Goal: Transaction & Acquisition: Purchase product/service

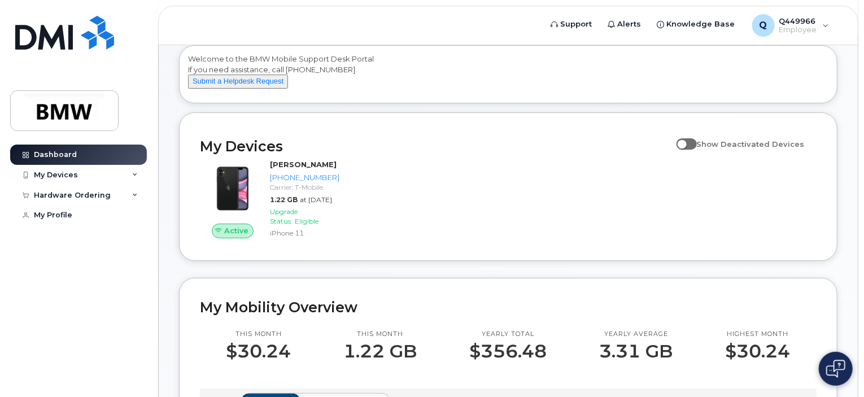
scroll to position [56, 0]
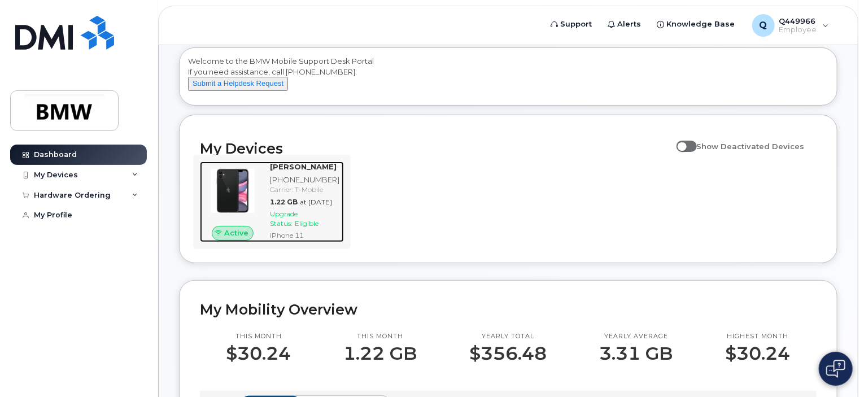
click at [233, 205] on img at bounding box center [232, 190] width 47 height 47
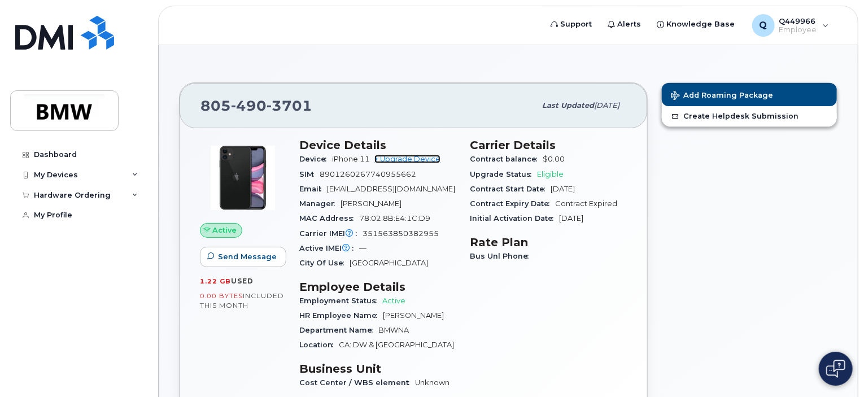
click at [404, 160] on link "+ Upgrade Device" at bounding box center [407, 159] width 66 height 8
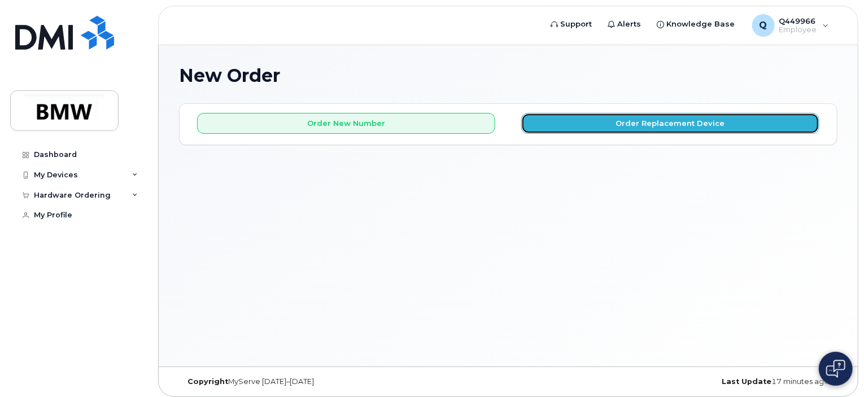
click at [660, 121] on button "Order Replacement Device" at bounding box center [670, 123] width 298 height 21
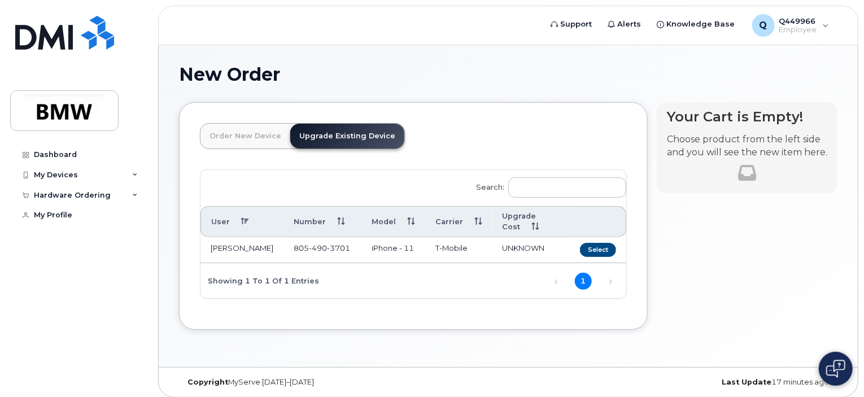
scroll to position [5, 0]
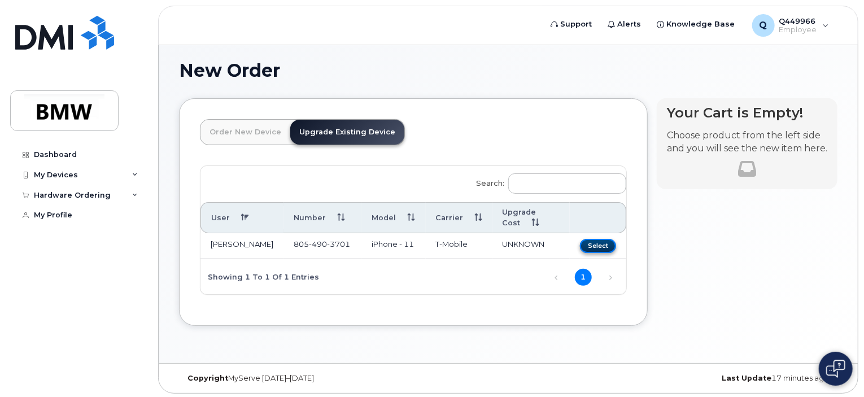
click at [594, 239] on button "Select" at bounding box center [598, 246] width 36 height 14
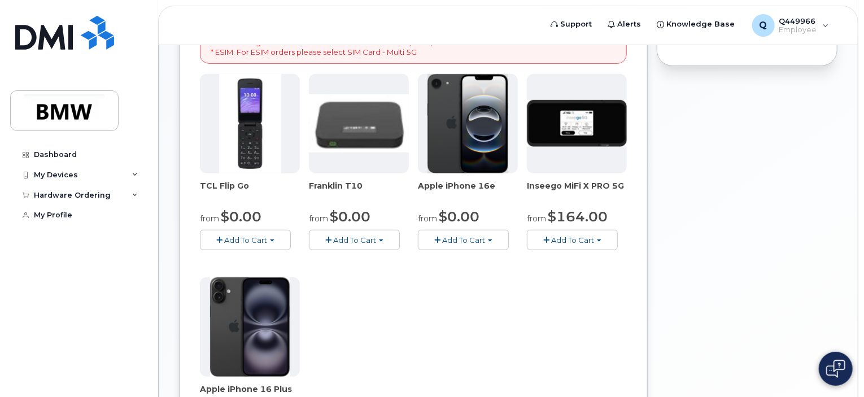
scroll to position [231, 0]
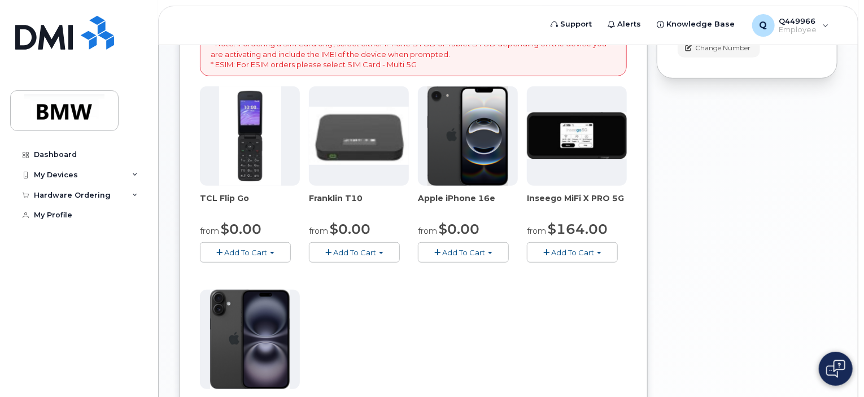
click at [477, 163] on img at bounding box center [468, 135] width 81 height 99
click at [474, 254] on span "Add To Cart" at bounding box center [463, 252] width 43 height 9
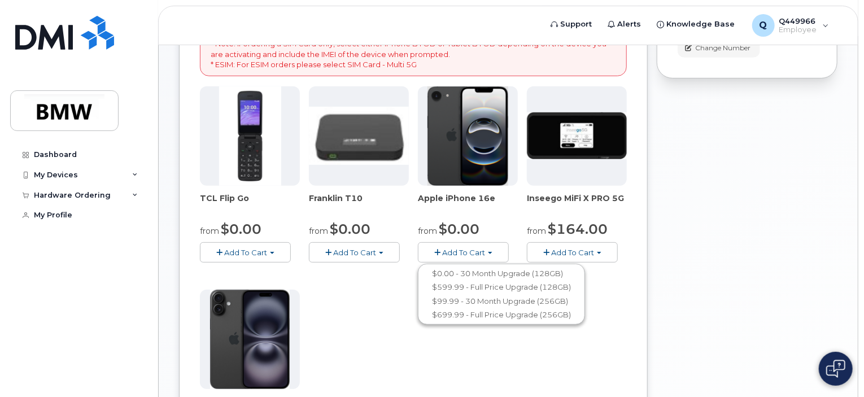
click at [366, 321] on div "TCL Flip Go from $0.00 Add To Cart $0.00 - 30 month Upgrade $96.00 - Full Price…" at bounding box center [413, 285] width 427 height 398
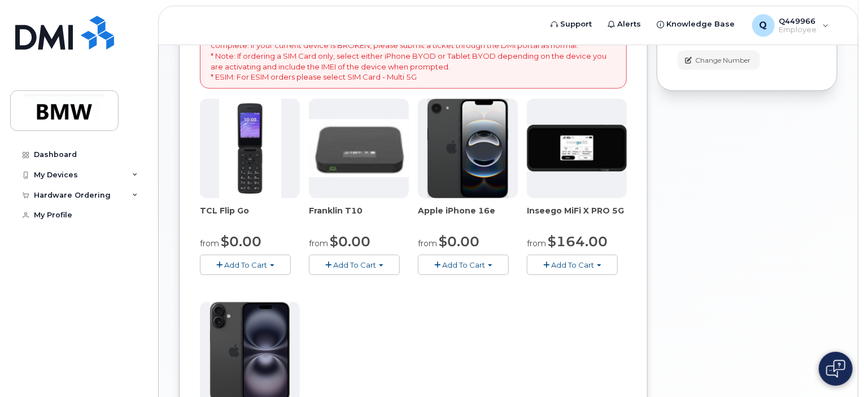
scroll to position [221, 0]
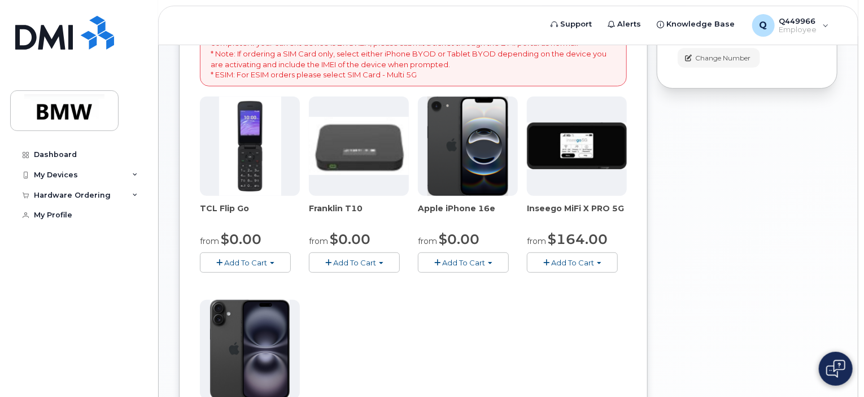
click at [486, 264] on button "Add To Cart" at bounding box center [463, 262] width 91 height 20
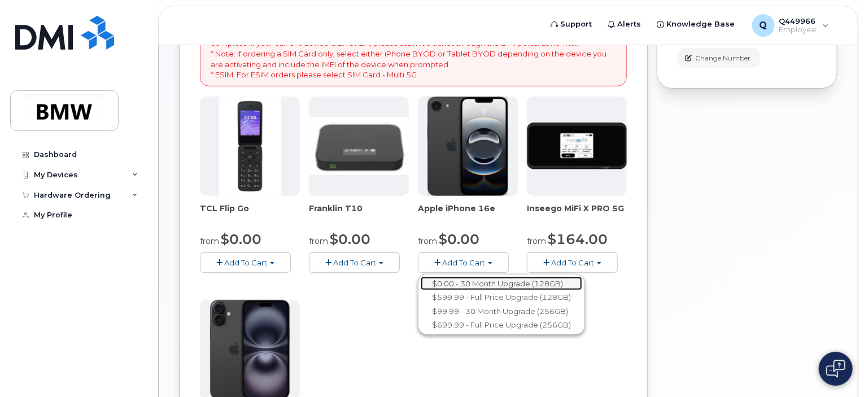
click at [504, 283] on link "$0.00 - 30 Month Upgrade (128GB)" at bounding box center [502, 284] width 162 height 14
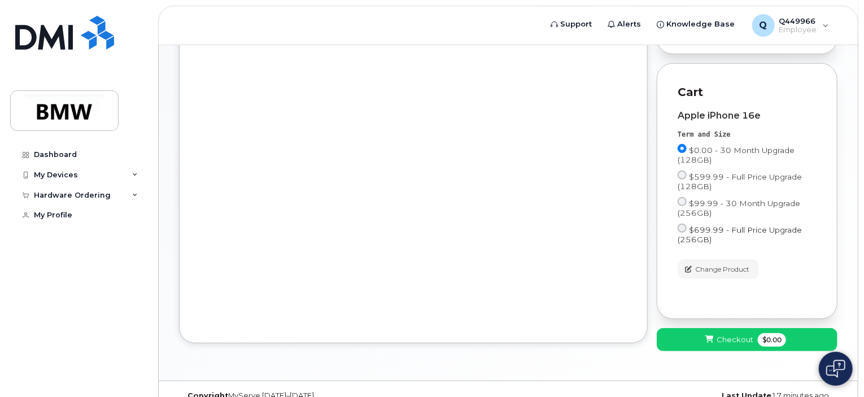
scroll to position [283, 0]
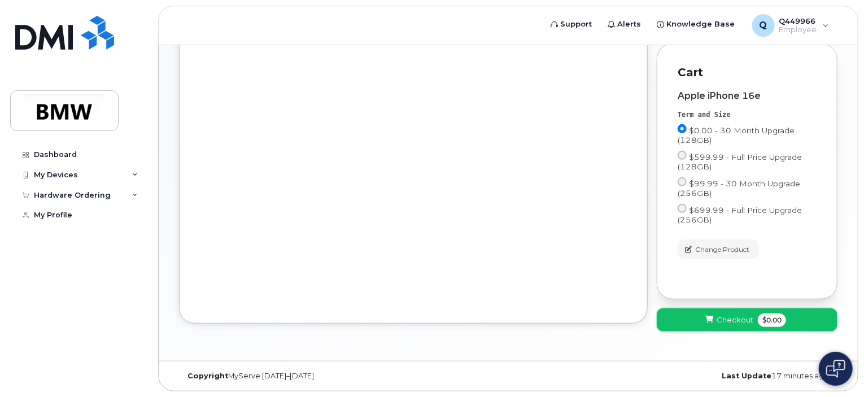
click at [762, 324] on span "$0.00" at bounding box center [772, 320] width 28 height 14
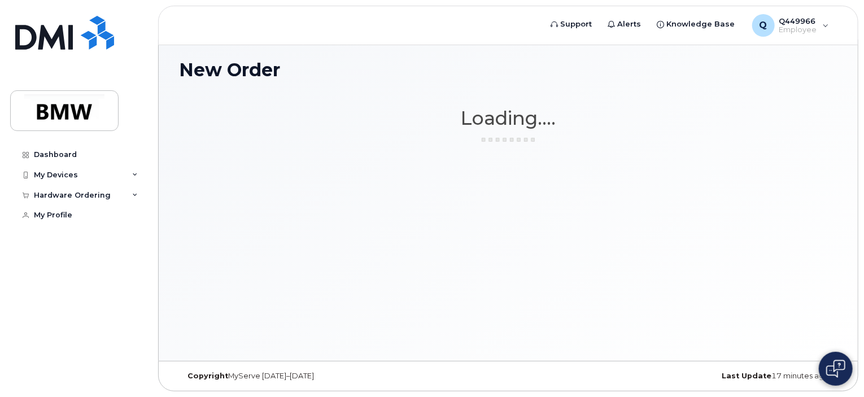
scroll to position [5, 0]
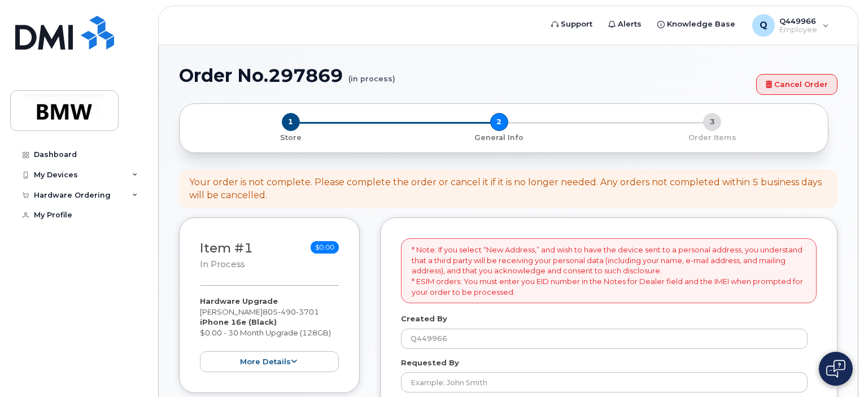
select select
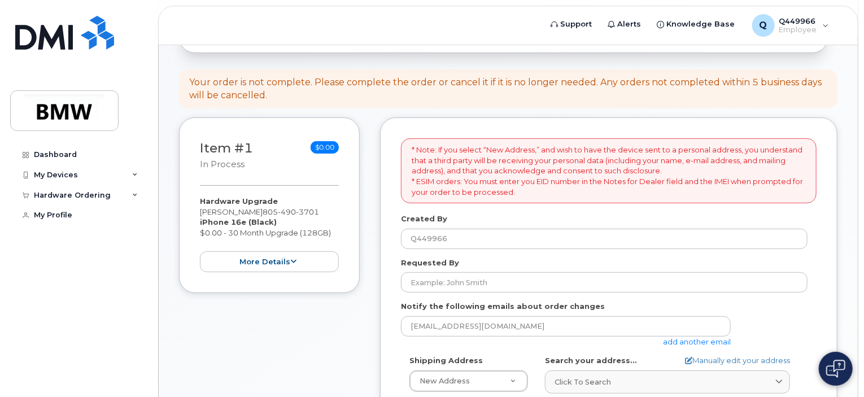
scroll to position [169, 0]
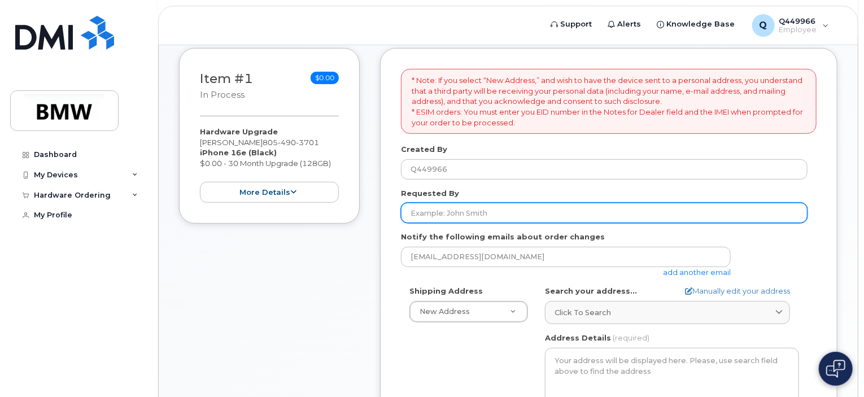
click at [477, 213] on input "Requested By" at bounding box center [604, 213] width 407 height 20
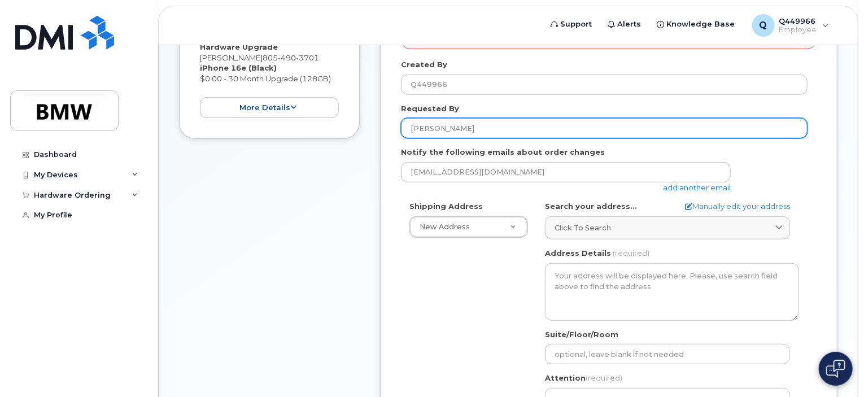
scroll to position [282, 0]
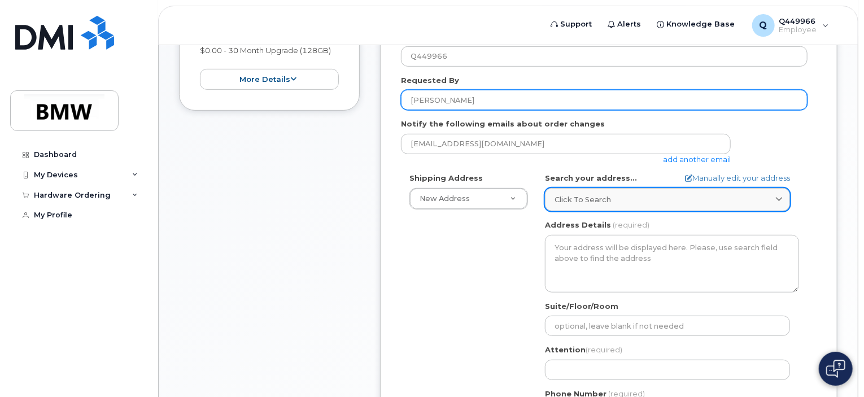
type input "[PERSON_NAME]"
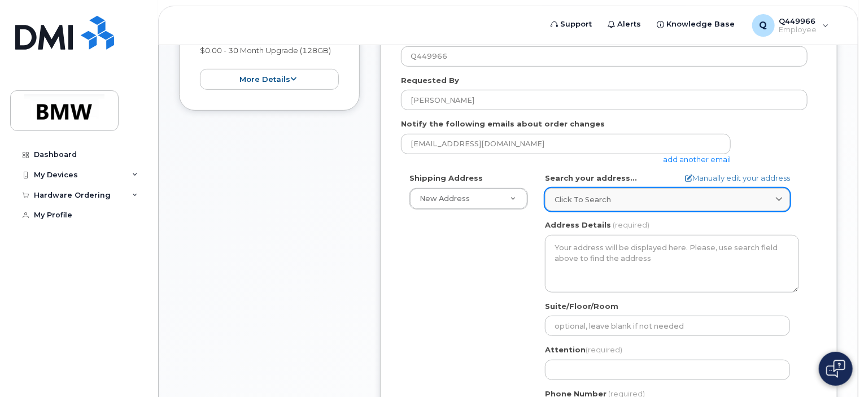
click at [674, 210] on link "Click to search" at bounding box center [667, 199] width 245 height 23
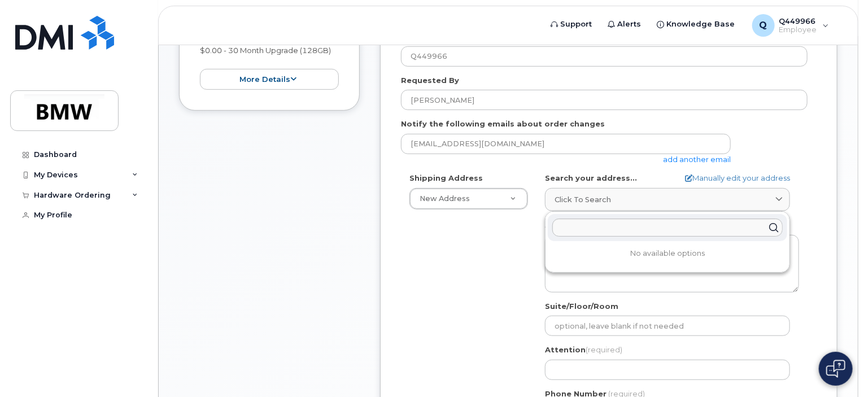
click at [481, 273] on div "Shipping Address New Address New Address BMW MC Plant BMW North America Financi…" at bounding box center [604, 302] width 407 height 259
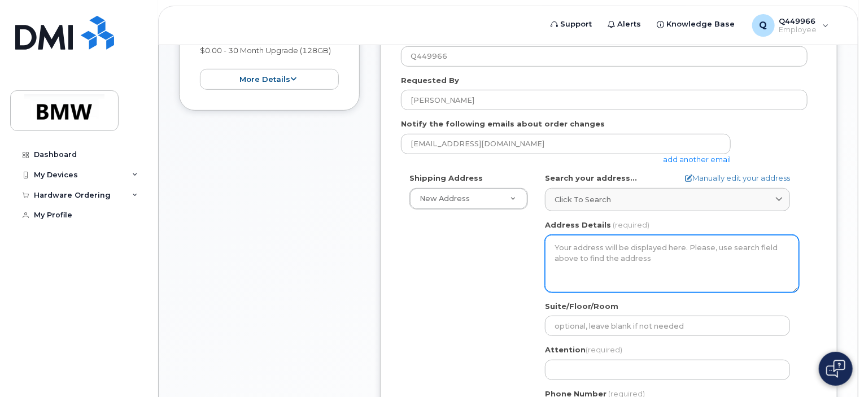
click at [596, 245] on textarea "Address Details" at bounding box center [672, 264] width 254 height 58
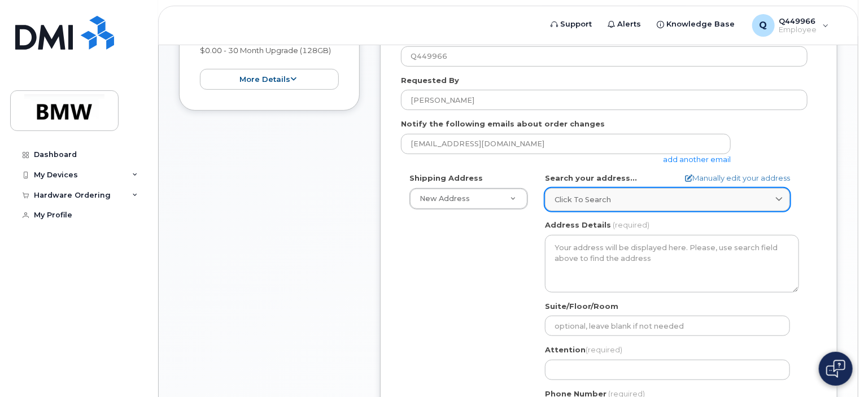
click at [592, 199] on span "Click to search" at bounding box center [583, 199] width 56 height 11
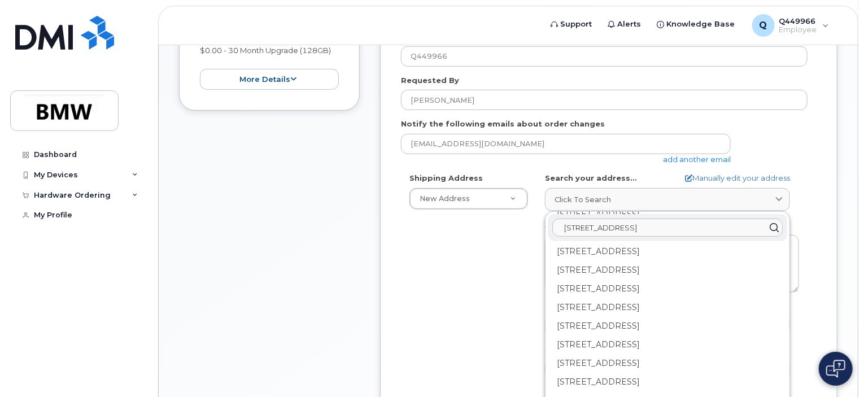
scroll to position [167, 0]
click at [679, 228] on input "4815 148th st nw gig harbor" at bounding box center [667, 228] width 230 height 18
click at [699, 226] on input "4815 148th st nw gig harbor" at bounding box center [667, 228] width 230 height 18
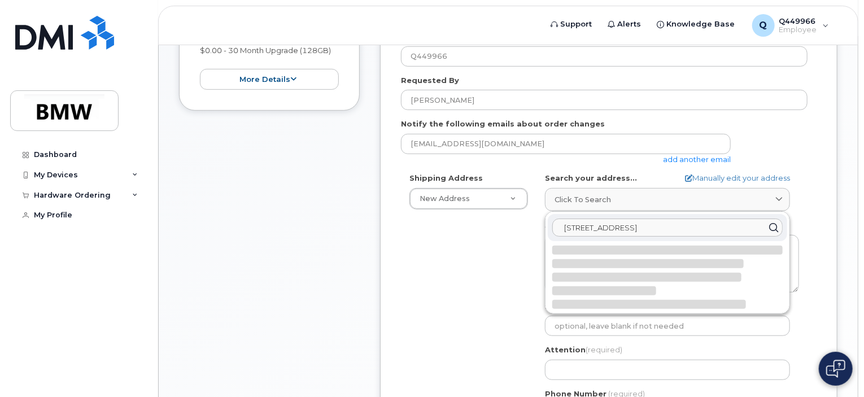
scroll to position [0, 0]
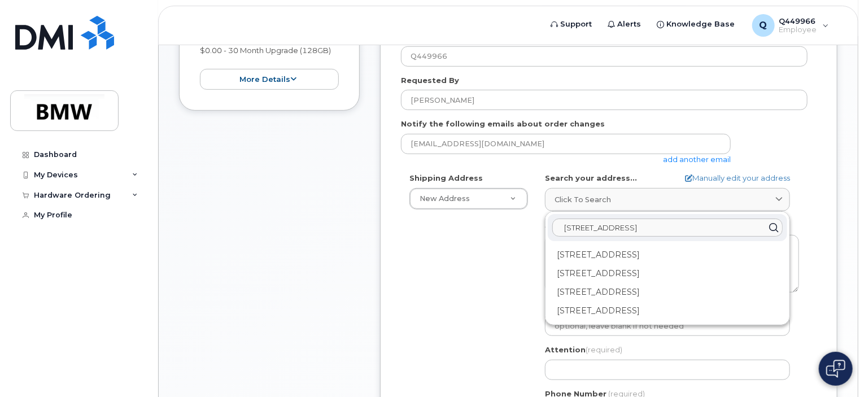
type input "4815 148th st nw"
click at [464, 279] on div "Shipping Address New Address New Address BMW MC Plant BMW North America Financi…" at bounding box center [604, 302] width 407 height 259
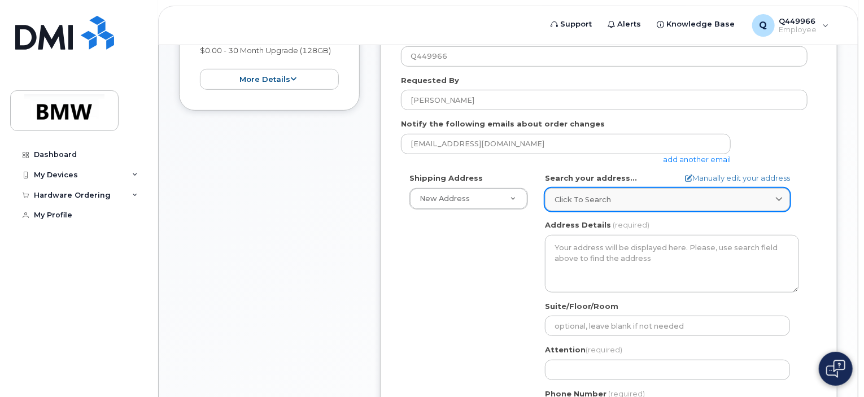
click at [646, 194] on div "Click to search" at bounding box center [668, 199] width 226 height 11
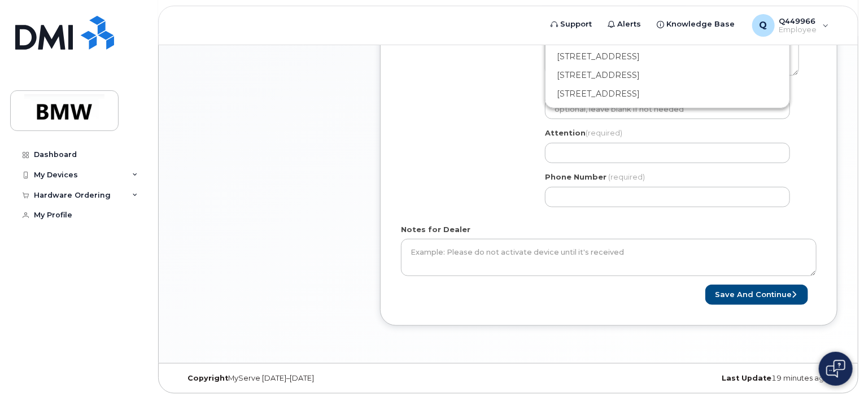
scroll to position [273, 0]
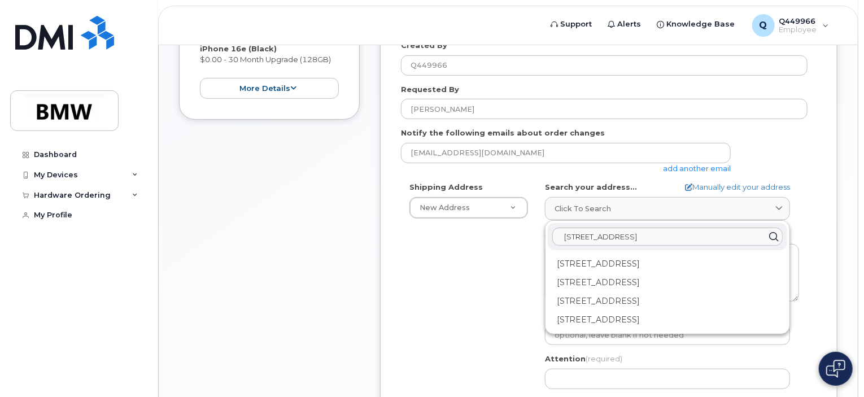
click at [473, 296] on div "Shipping Address New Address New Address BMW MC Plant BMW North America Financi…" at bounding box center [604, 311] width 407 height 259
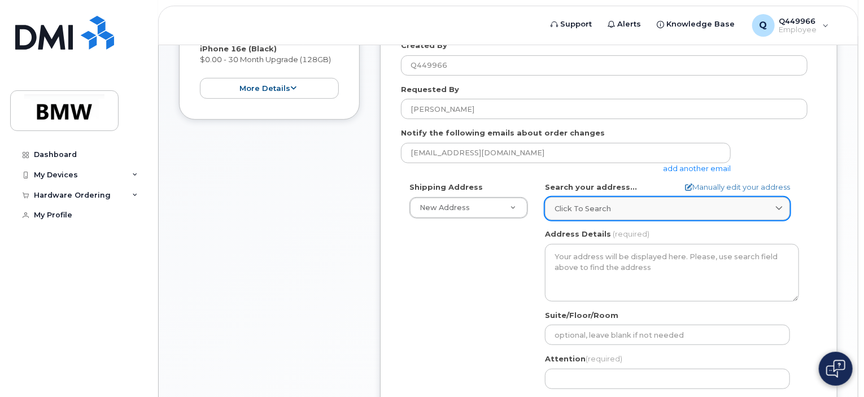
click at [635, 204] on div "Click to search" at bounding box center [668, 208] width 226 height 11
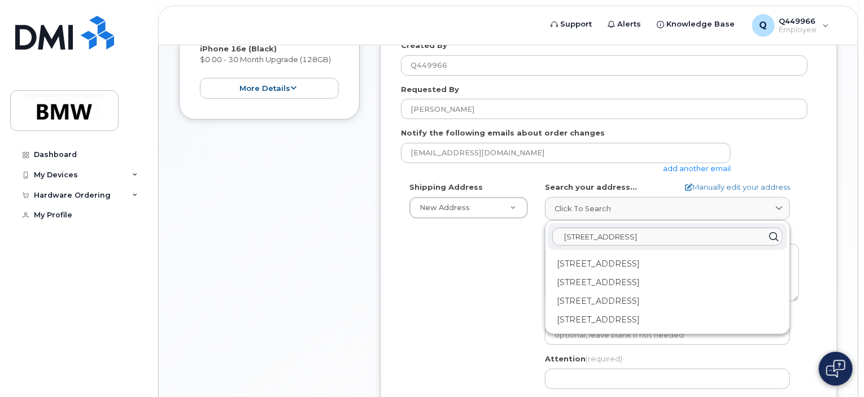
click at [457, 299] on div "Shipping Address New Address New Address BMW MC Plant BMW North America Financi…" at bounding box center [604, 311] width 407 height 259
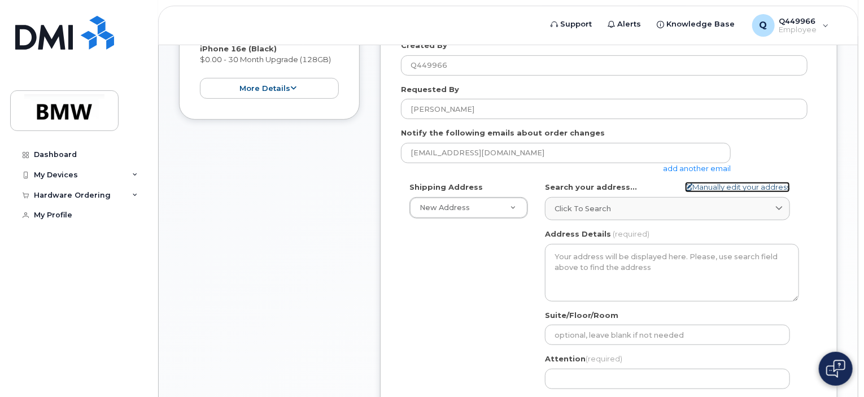
click at [739, 186] on link "Manually edit your address" at bounding box center [737, 187] width 105 height 11
select select
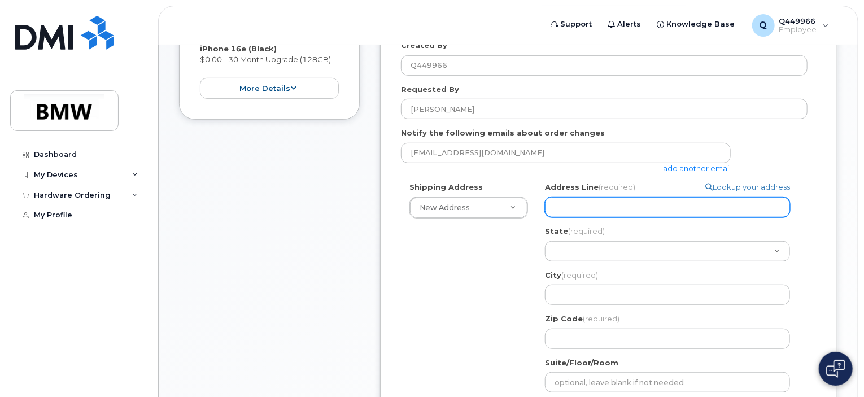
drag, startPoint x: 625, startPoint y: 205, endPoint x: 616, endPoint y: 205, distance: 8.5
click at [625, 205] on input "Address Line (required)" at bounding box center [667, 207] width 245 height 20
select select
type input "4"
select select
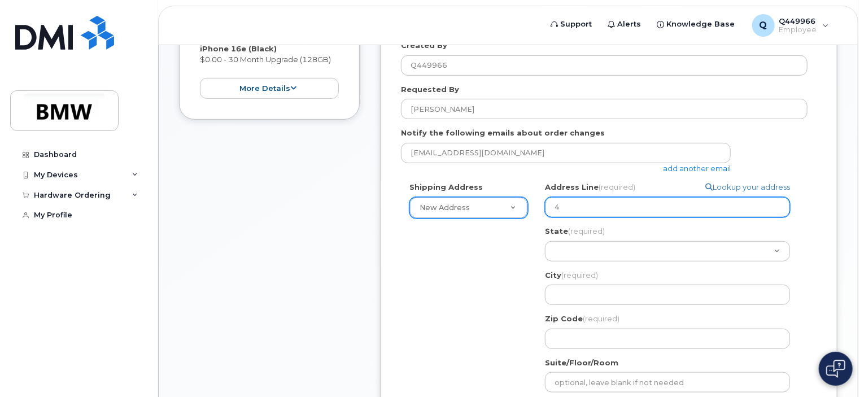
type input "48"
select select
type input "481"
select select
type input "4815"
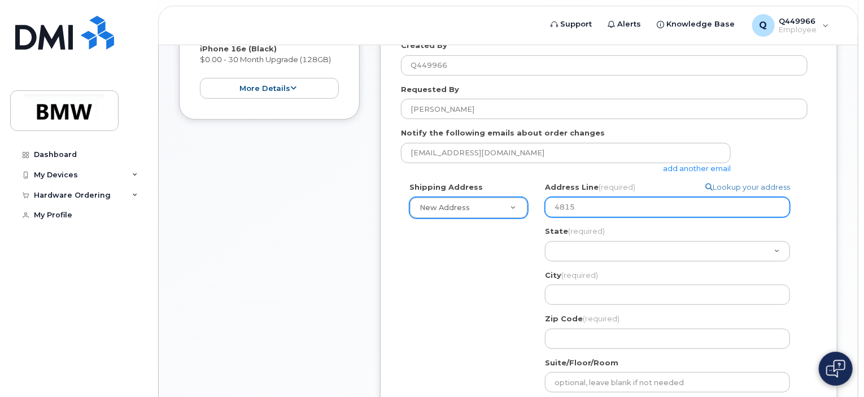
select select
type input "4815 1"
select select
type input "4815 14"
select select
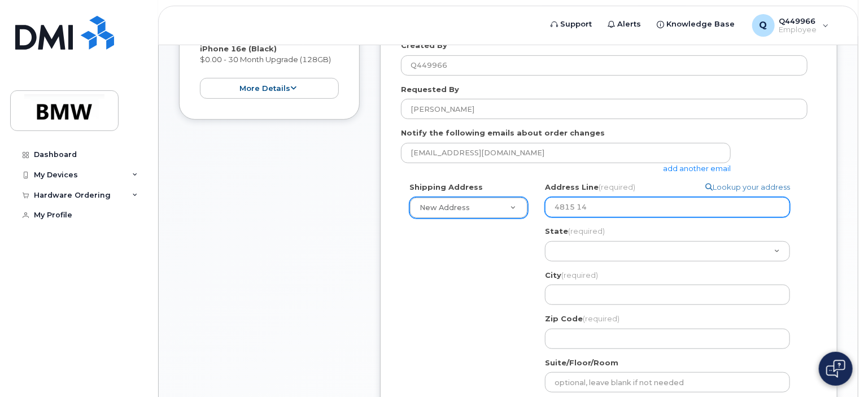
type input "4815 148"
select select
type input "4815 148t"
select select
type input "4815 148th"
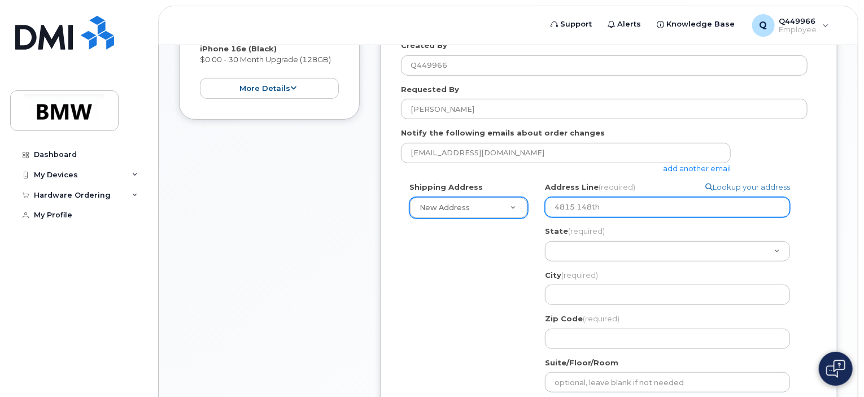
select select
type input "4815 148th S"
select select
type input "4815 148th"
select select
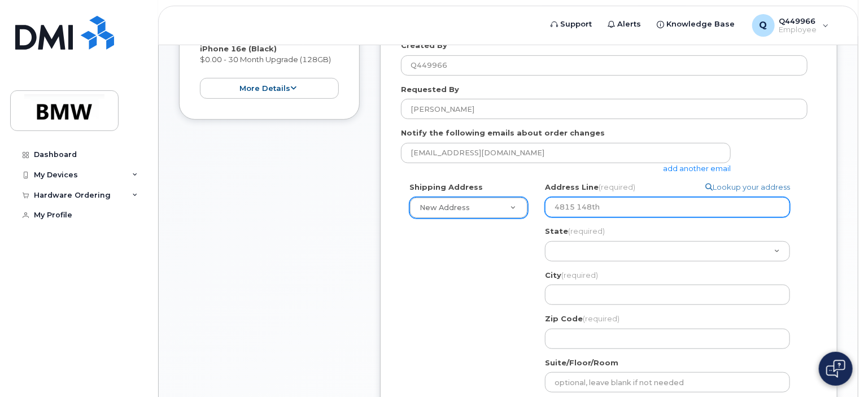
type input "4815 148th S"
select select
type input "4815 148th ST"
select select
type input "4815 148th ST N"
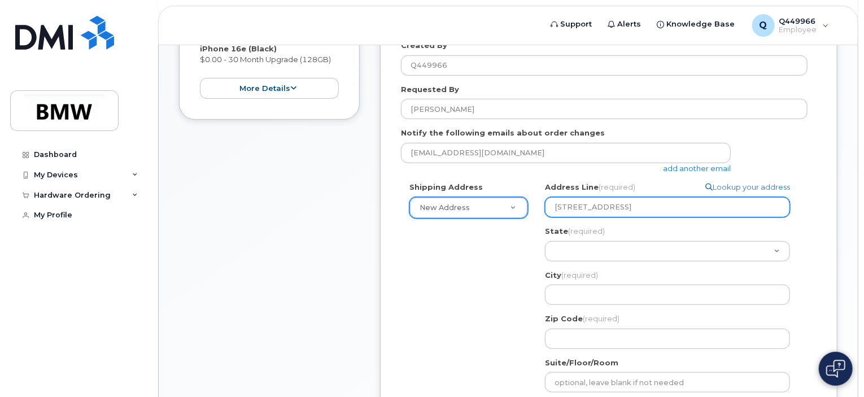
select select
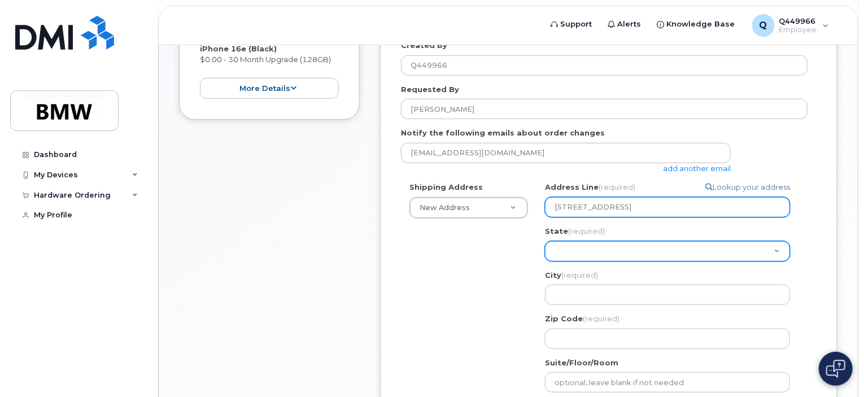
type input "4815 148th ST NW"
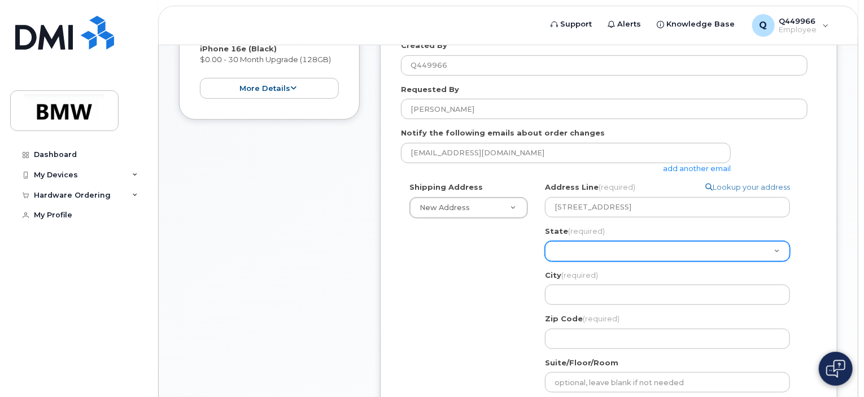
click at [638, 246] on select "Alabama Alaska American Samoa Arizona Arkansas California Colorado Connecticut …" at bounding box center [667, 251] width 245 height 20
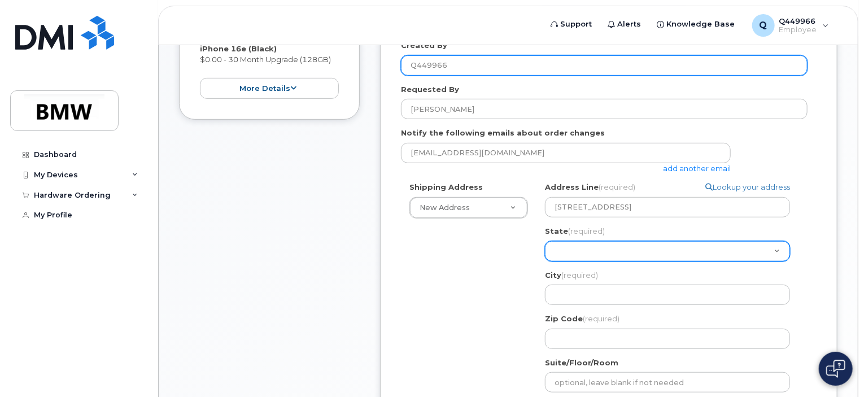
select select "WA"
click at [545, 241] on select "Alabama Alaska American Samoa Arizona Arkansas California Colorado Connecticut …" at bounding box center [667, 251] width 245 height 20
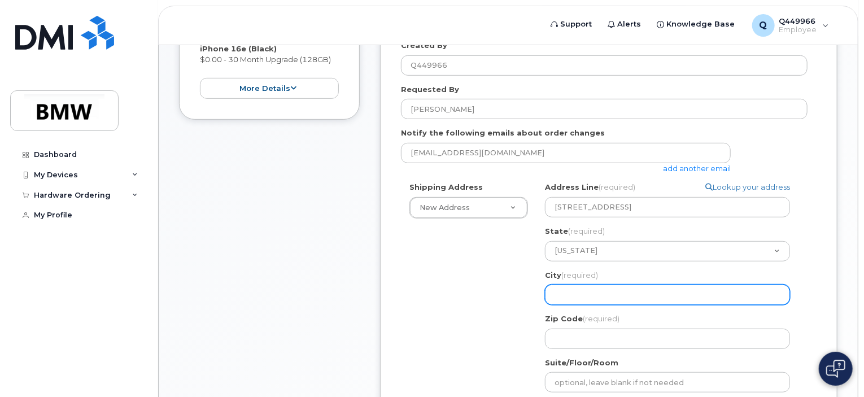
click at [605, 295] on input "City (required)" at bounding box center [667, 295] width 245 height 20
select select
type input "G"
select select
type input "Gi"
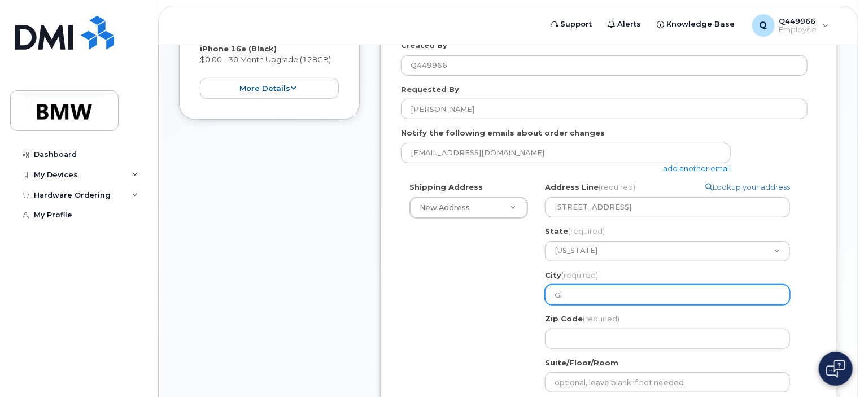
select select
type input "Gi H"
select select
type input "Gi Ha"
select select
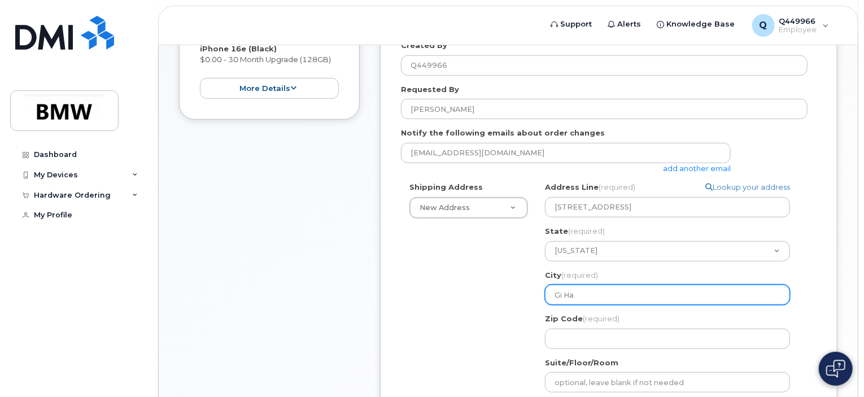
type input "Gi Har"
select select
type input "Gi Harb"
select select
type input "Gi Harbo"
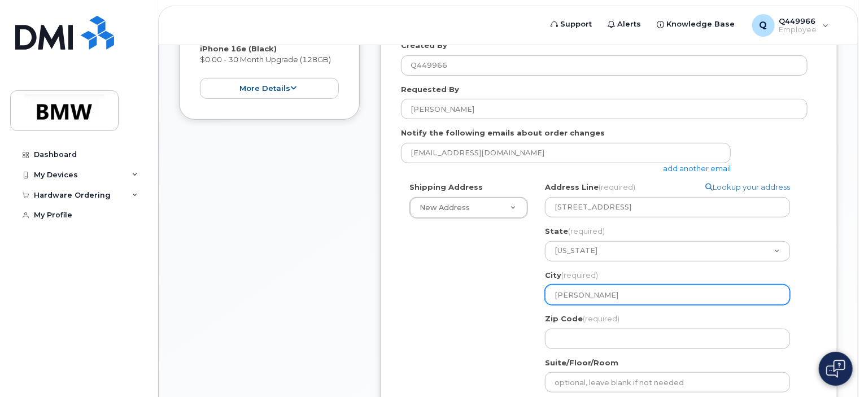
select select
type input "Gi Harbor"
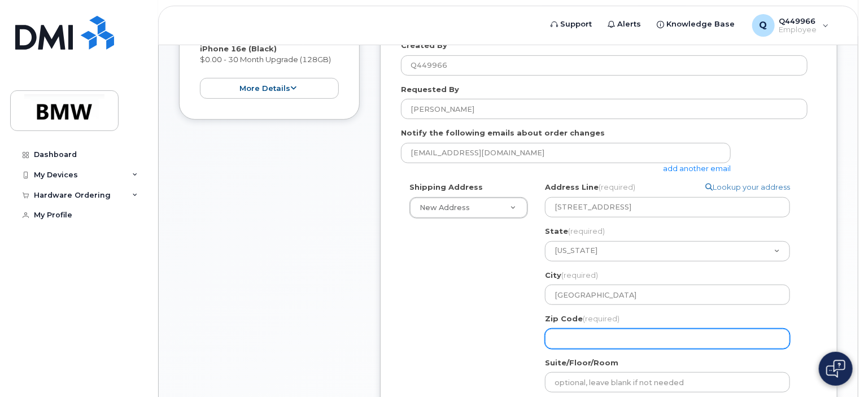
click at [616, 340] on input "Zip Code (required)" at bounding box center [667, 339] width 245 height 20
select select
type input "9"
select select
type input "98"
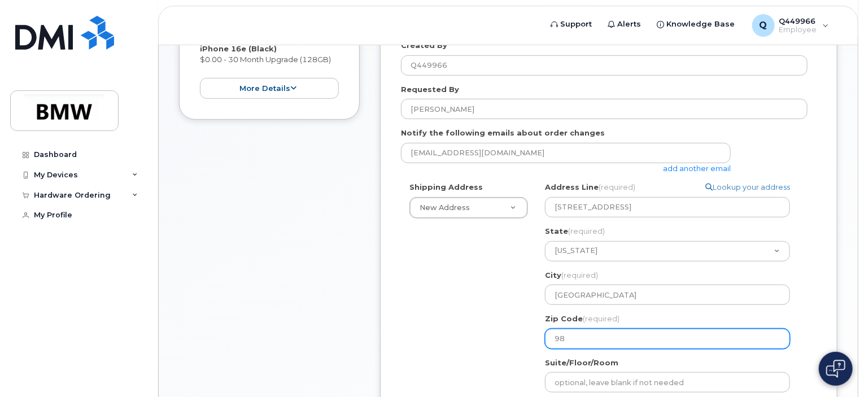
select select
type input "983"
select select
type input "9833"
select select
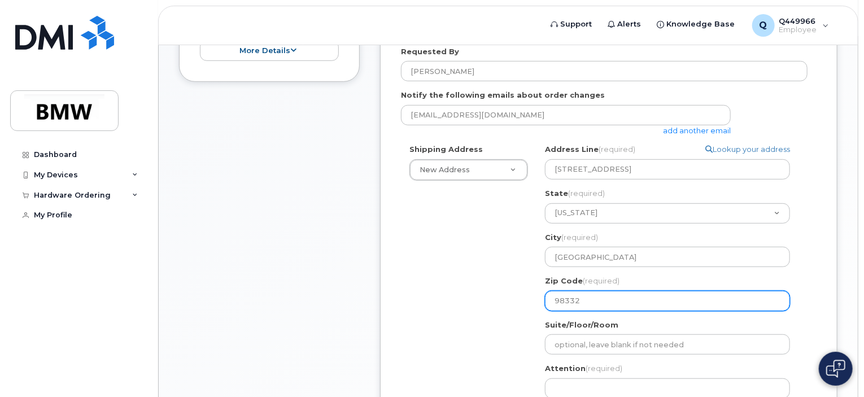
scroll to position [330, 0]
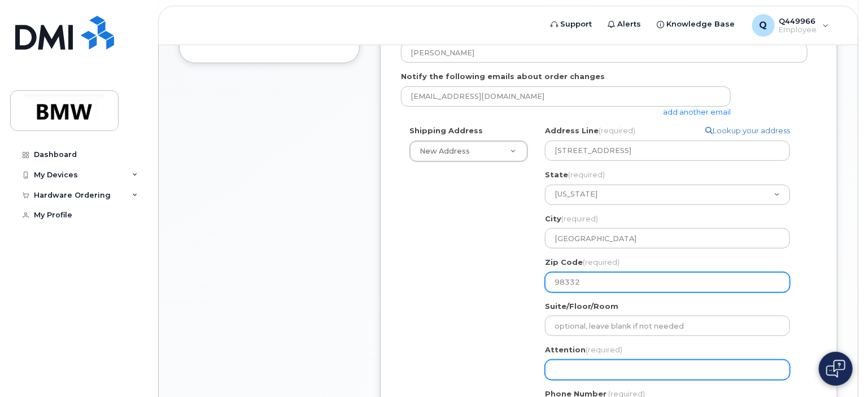
type input "98332"
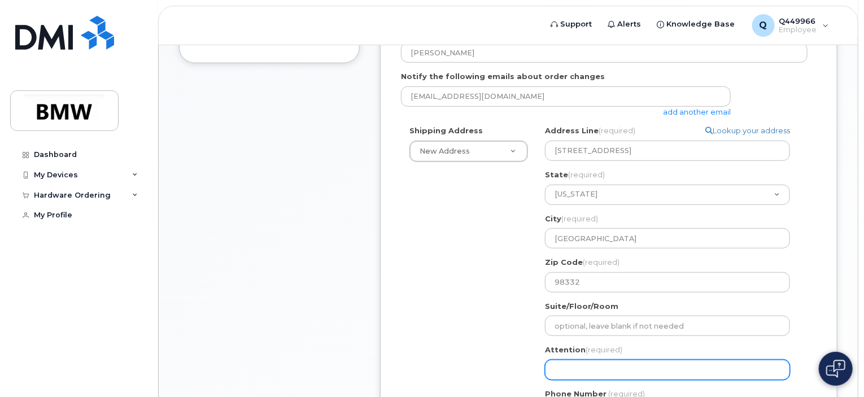
click at [598, 372] on input "Attention (required)" at bounding box center [667, 370] width 245 height 20
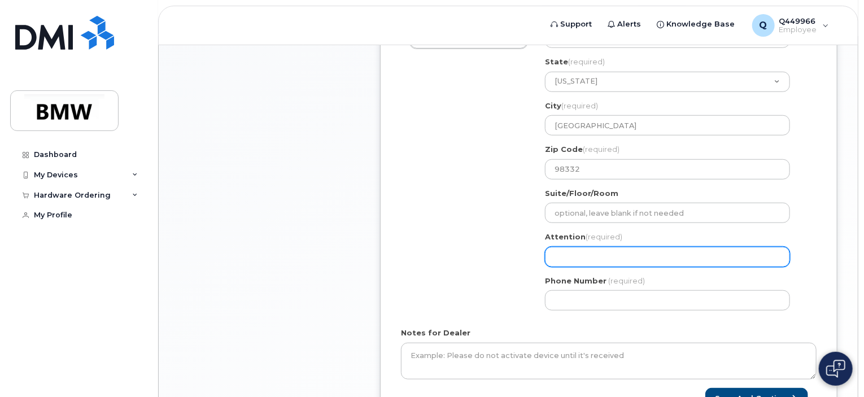
scroll to position [443, 0]
select select
type input "J"
select select
type input "Jo"
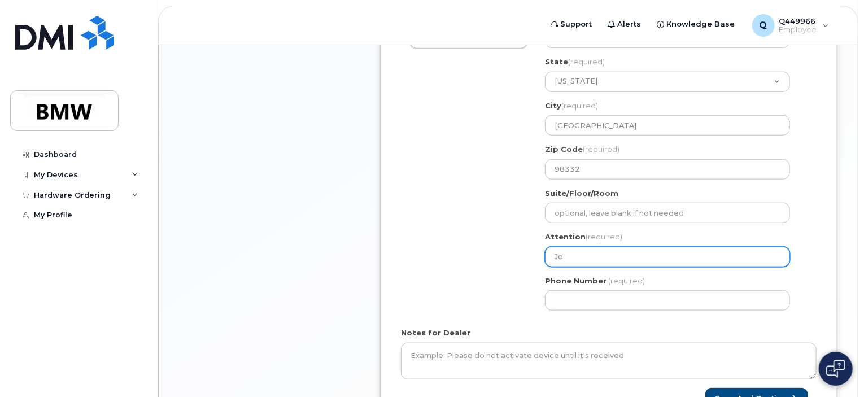
select select
type input "Jor"
select select
type input "Jord"
select select
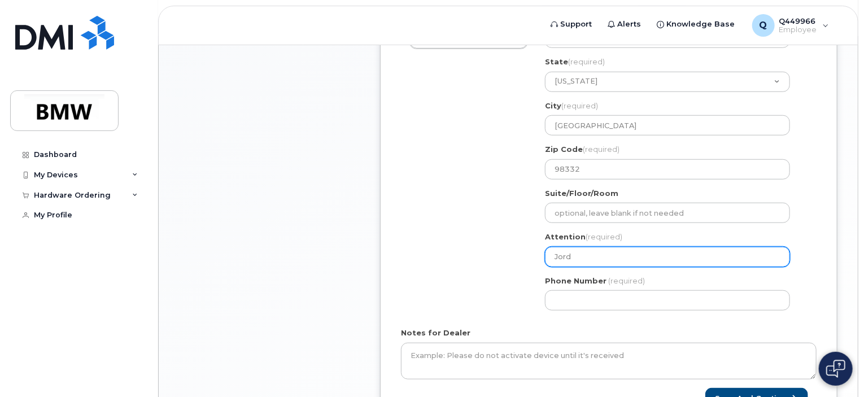
type input "Jorda"
select select
type input "Jordan"
select select
type input "Jordan C"
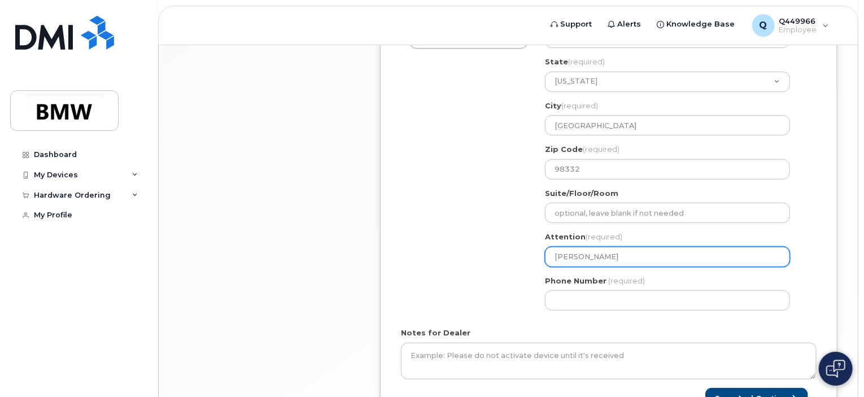
select select
type input "Jordan Co"
select select
type input "Jordan Coo"
select select
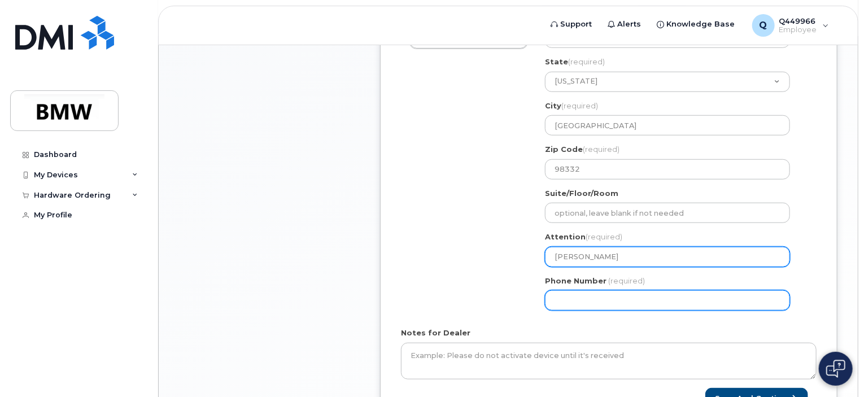
type input "[PERSON_NAME]"
click at [660, 296] on input "Phone Number" at bounding box center [667, 300] width 245 height 20
type input "805"
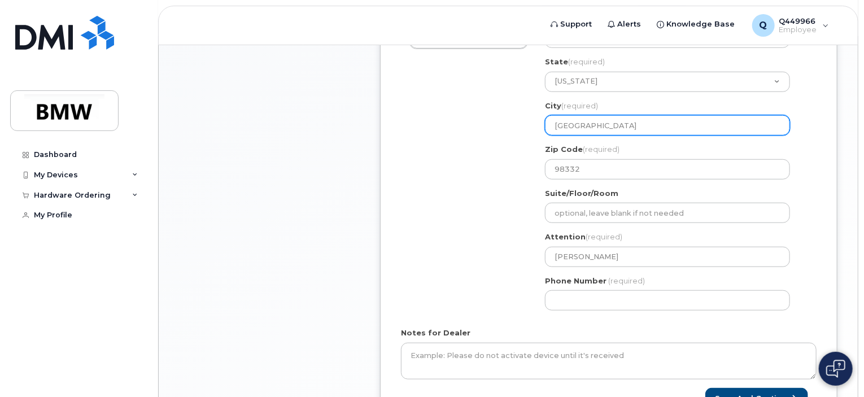
click at [562, 123] on input "Gi Harbor" at bounding box center [667, 125] width 245 height 20
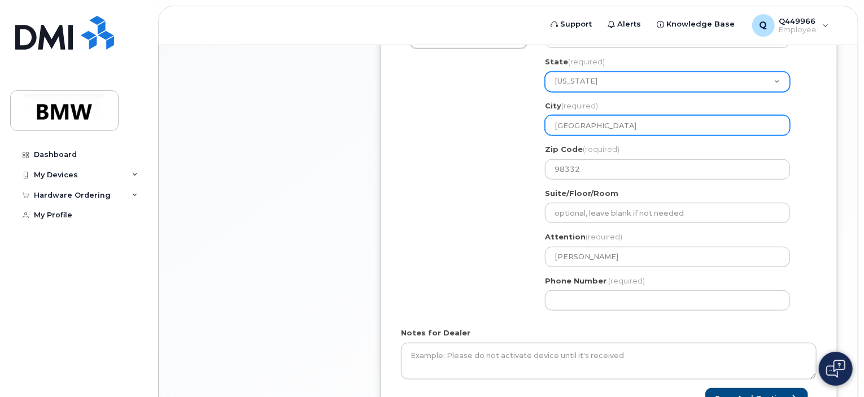
select select
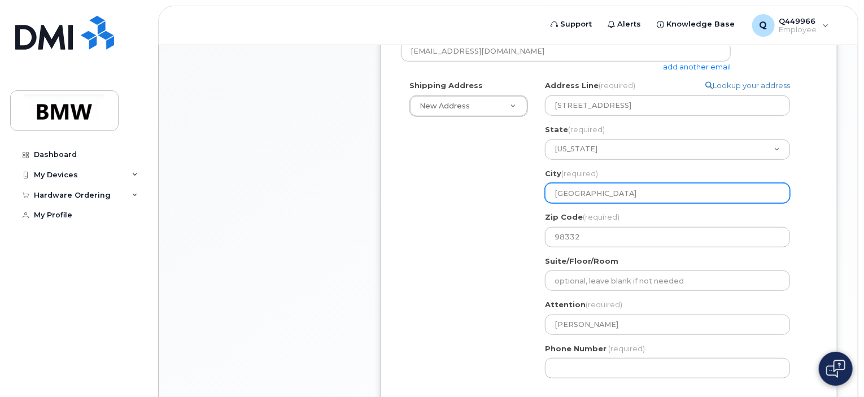
scroll to position [547, 0]
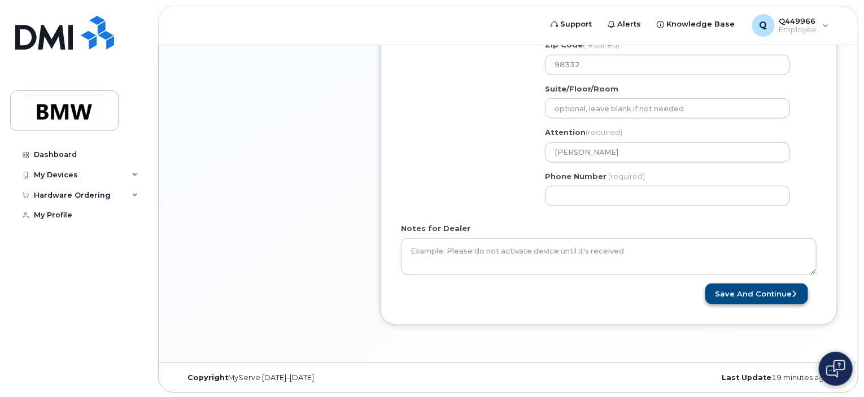
type input "Gig Harbor"
click at [758, 291] on button "Save and Continue" at bounding box center [756, 293] width 103 height 21
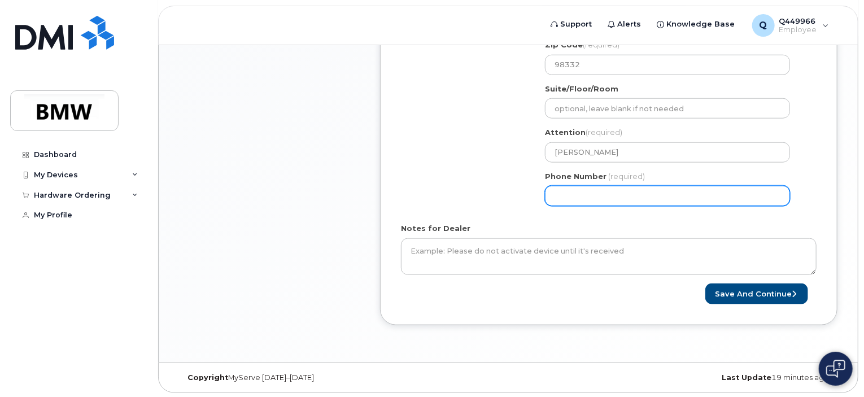
click at [630, 197] on input "Phone Number" at bounding box center [667, 196] width 245 height 20
drag, startPoint x: 638, startPoint y: 194, endPoint x: 531, endPoint y: 198, distance: 107.4
click at [531, 198] on div "Shipping Address New Address New Address BMW MC Plant BMW North America Financi…" at bounding box center [604, 61] width 407 height 307
type input "805490370"
select select
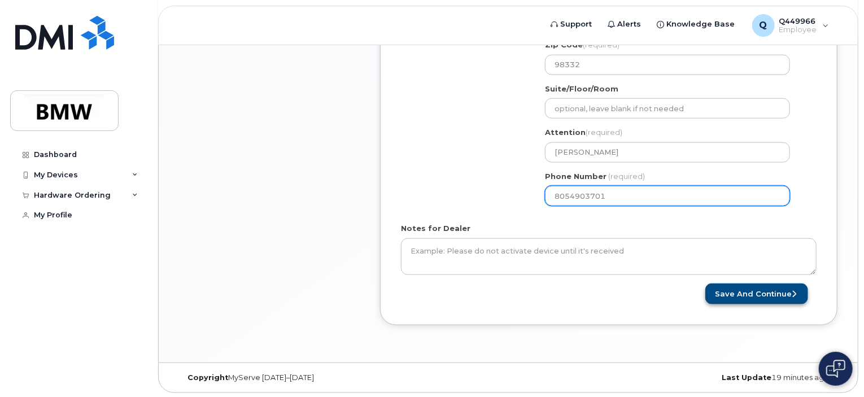
type input "8054903701"
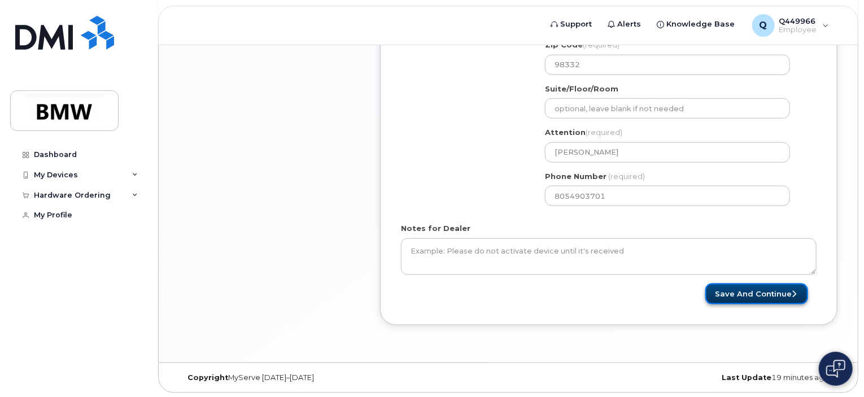
click at [754, 296] on button "Save and Continue" at bounding box center [756, 293] width 103 height 21
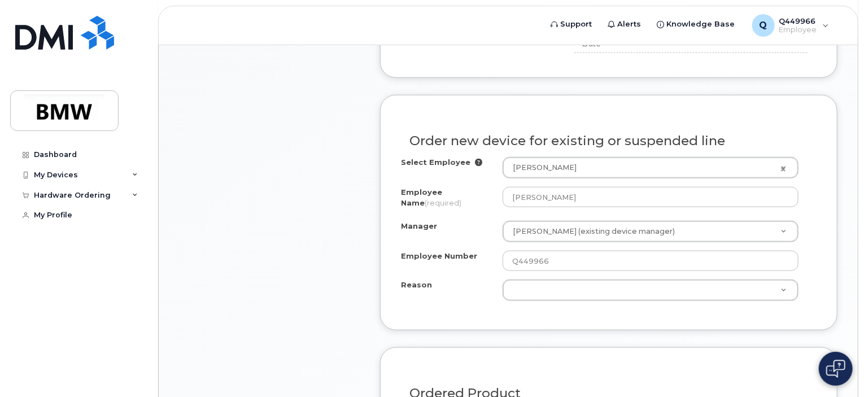
scroll to position [508, 0]
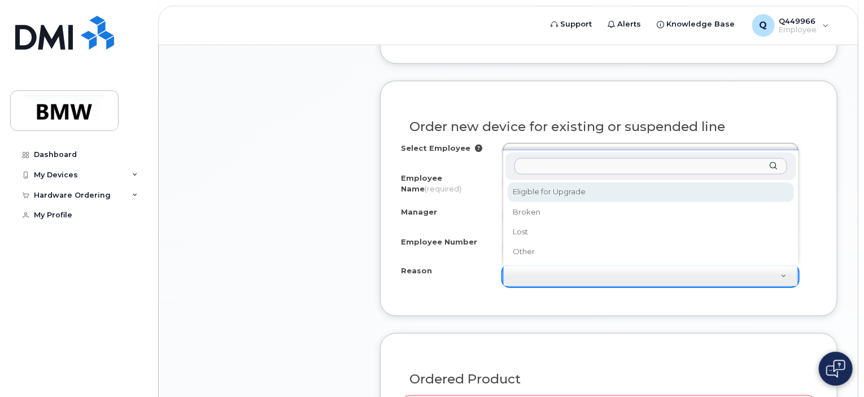
select select "eligible_for_upgrade"
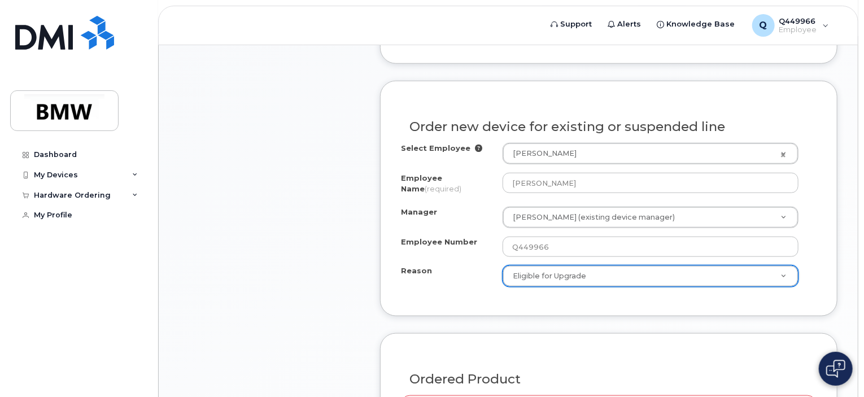
click at [472, 298] on div "Order new device for existing or suspended line Select Employee [PERSON_NAME] 1…" at bounding box center [608, 198] width 457 height 235
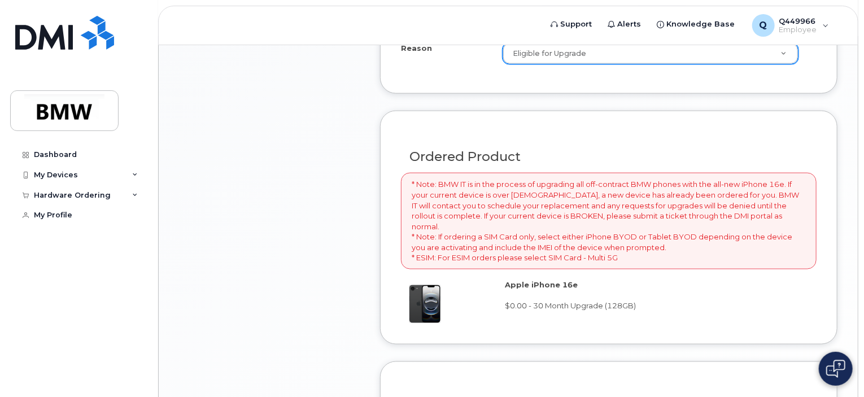
scroll to position [847, 0]
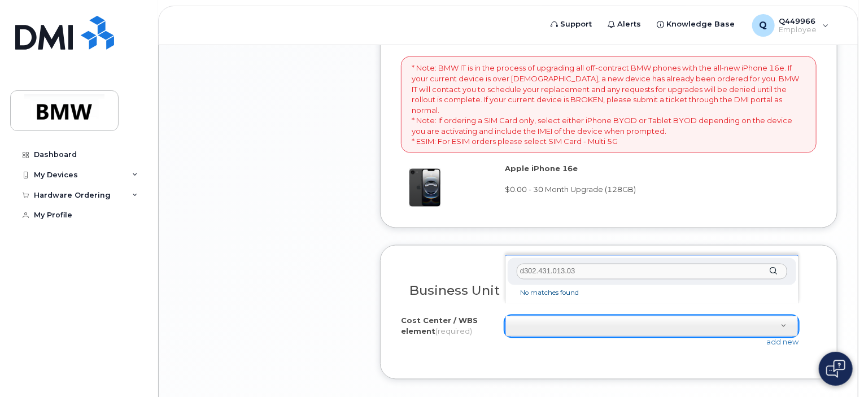
click at [553, 271] on input "d302.431.013.03" at bounding box center [652, 272] width 271 height 16
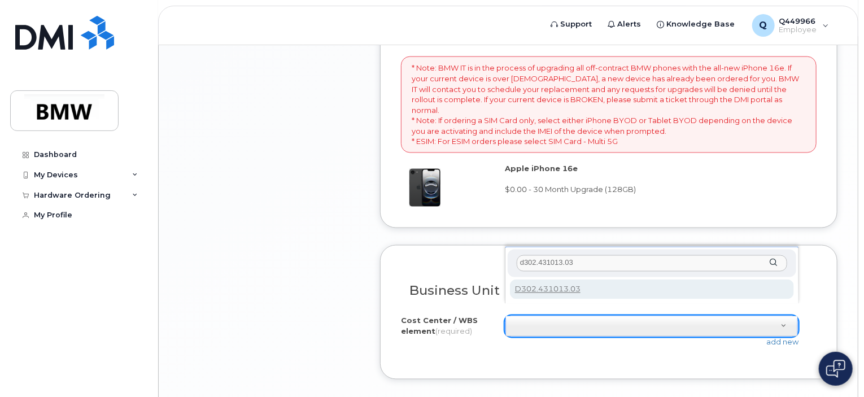
type input "d302.431013.03"
type input "D302.431013.03"
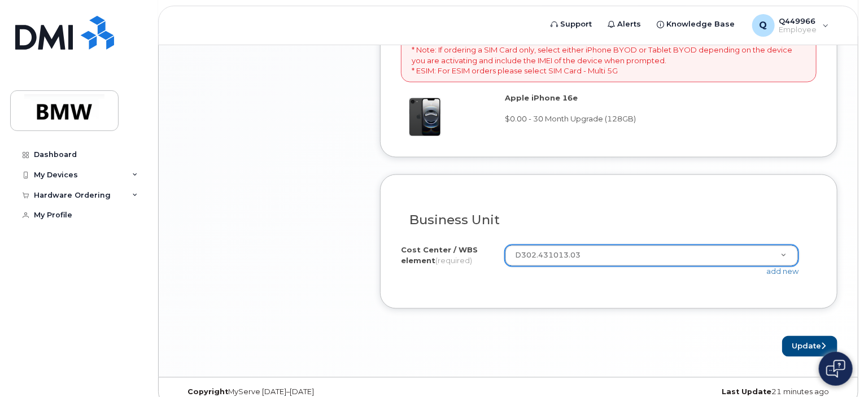
scroll to position [919, 0]
click at [800, 334] on button "Update" at bounding box center [809, 344] width 55 height 21
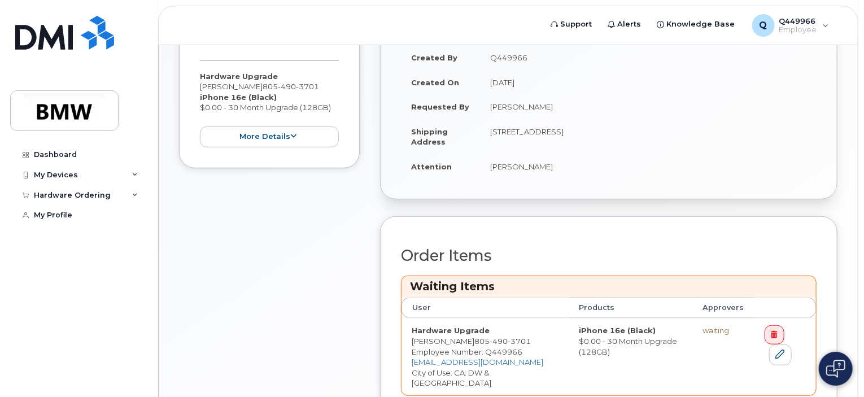
scroll to position [404, 0]
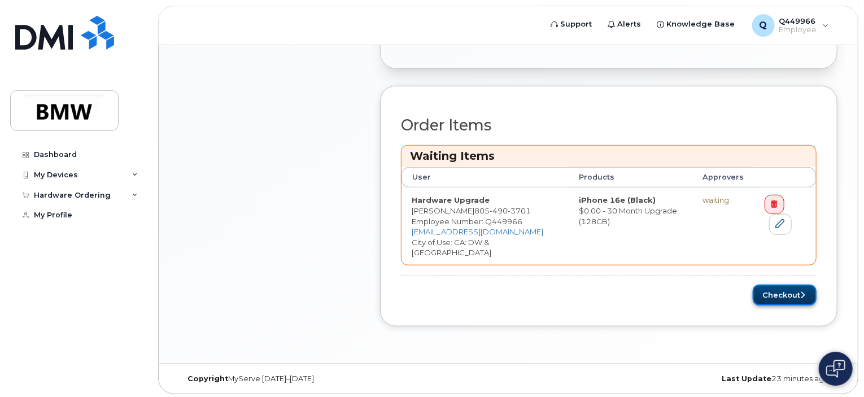
click at [787, 295] on button "Checkout" at bounding box center [785, 295] width 64 height 21
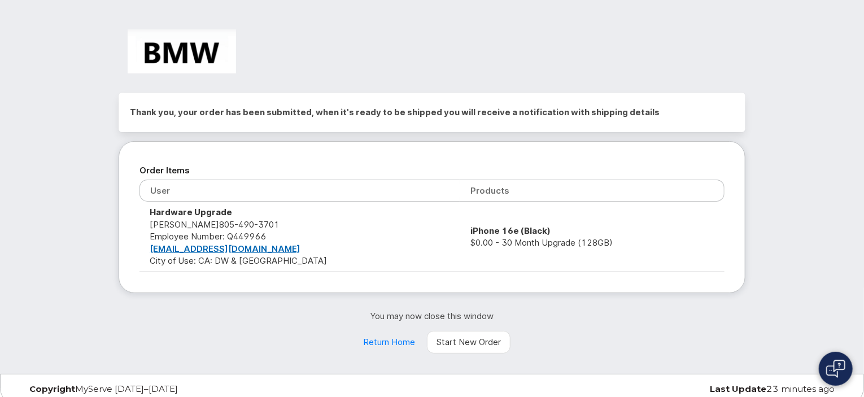
drag, startPoint x: 234, startPoint y: 321, endPoint x: 99, endPoint y: 339, distance: 135.6
click at [99, 339] on div "Thank you, your order has been submitted, when it's ready to be shipped you wil…" at bounding box center [432, 187] width 864 height 374
